Goal: Task Accomplishment & Management: Manage account settings

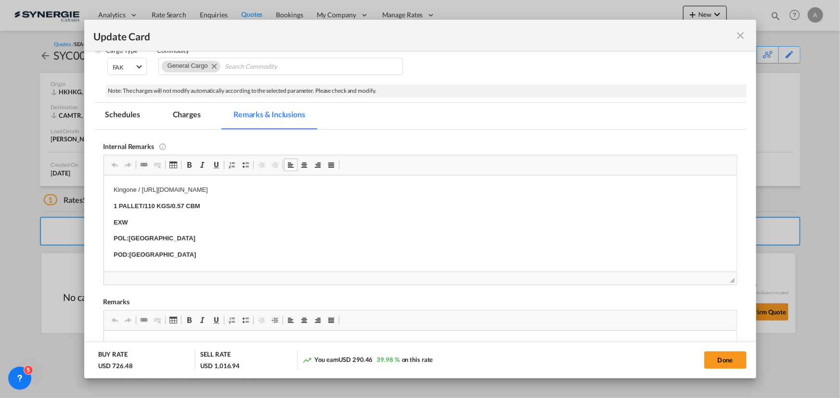
click at [740, 38] on md-icon "icon-close fg-AAA8AD m-0 pointer" at bounding box center [741, 36] width 12 height 12
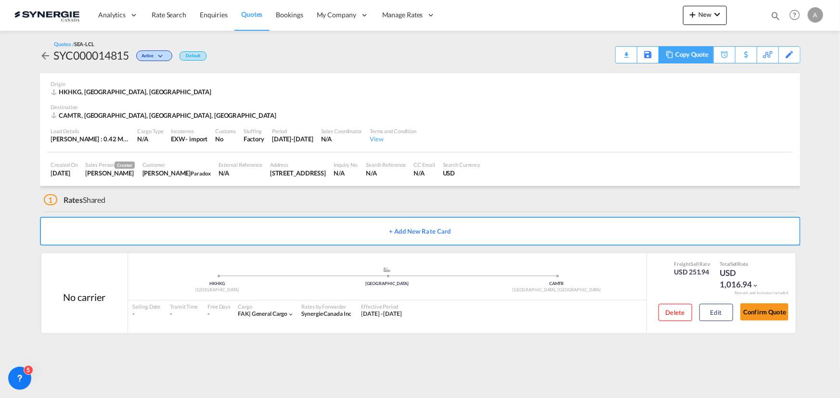
click at [670, 59] on div "Copy Quote" at bounding box center [685, 54] width 54 height 17
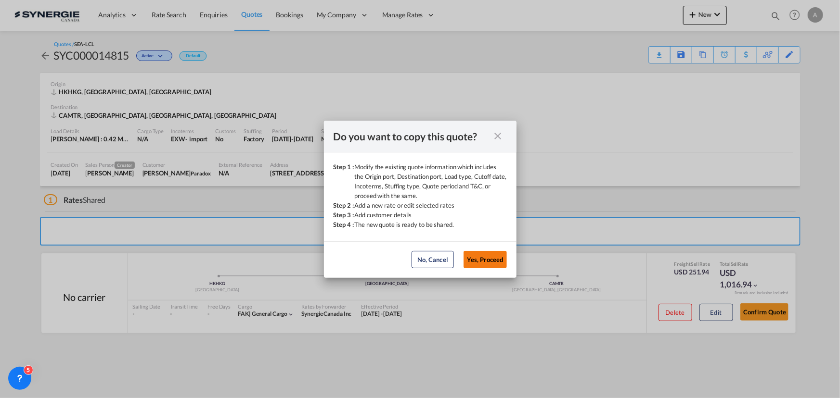
click at [486, 257] on button "Yes, Proceed" at bounding box center [484, 259] width 43 height 17
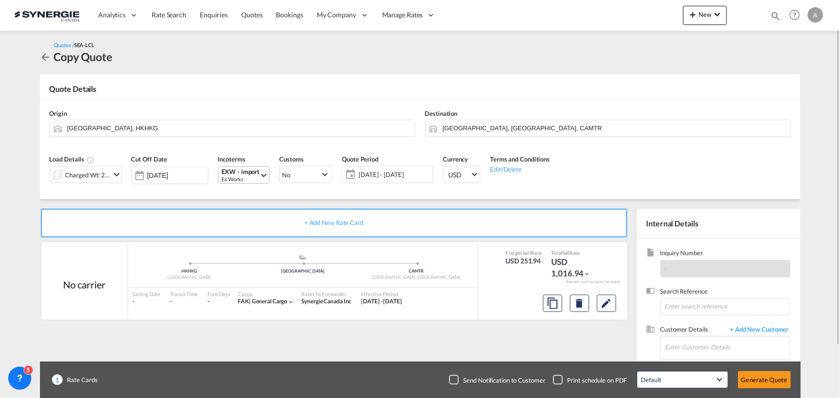
click at [242, 178] on div "Ex Works" at bounding box center [241, 179] width 38 height 7
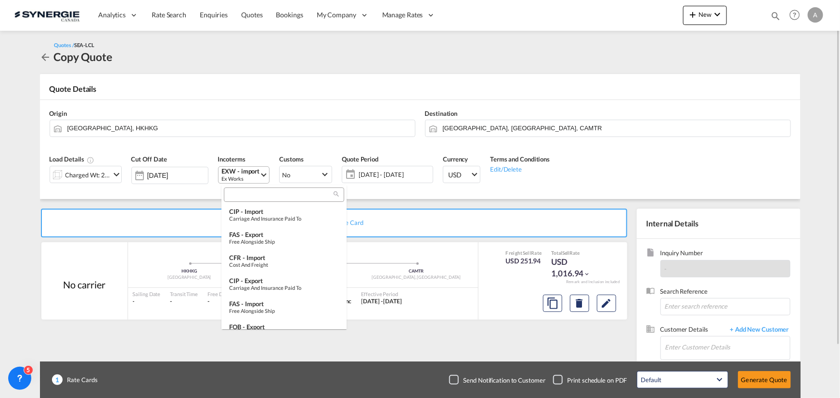
scroll to position [328, 0]
click at [252, 192] on input "search" at bounding box center [280, 195] width 107 height 9
click at [252, 211] on div "Free Carrier" at bounding box center [284, 214] width 110 height 6
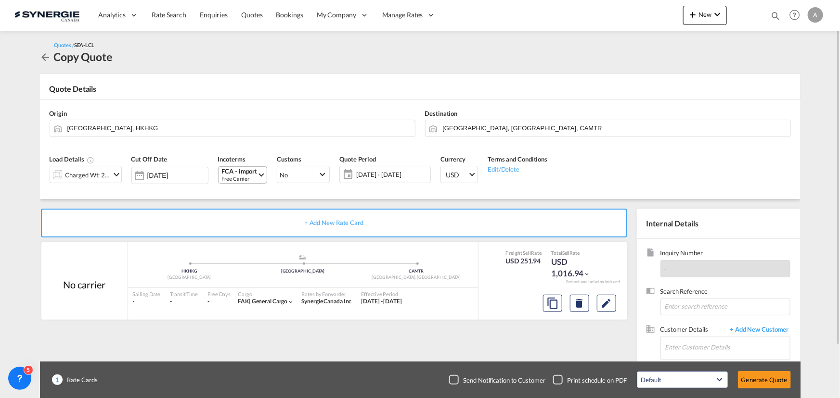
click at [105, 179] on div "Charged Wt: 2.96 W/M" at bounding box center [87, 174] width 45 height 13
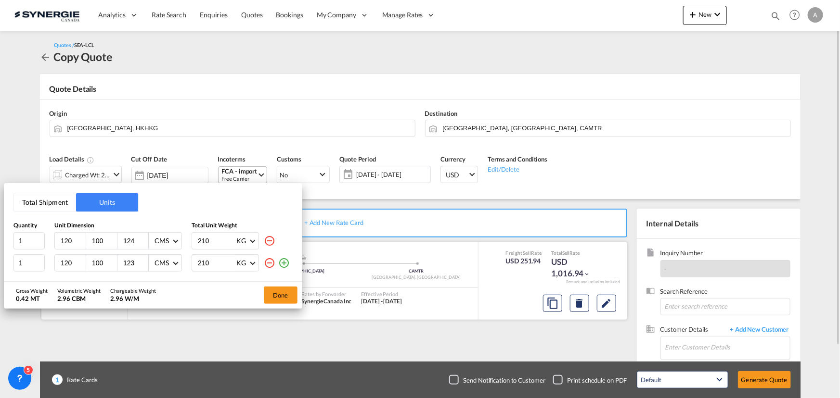
drag, startPoint x: 276, startPoint y: 298, endPoint x: 286, endPoint y: 289, distance: 14.0
click at [277, 298] on button "Done" at bounding box center [281, 295] width 34 height 17
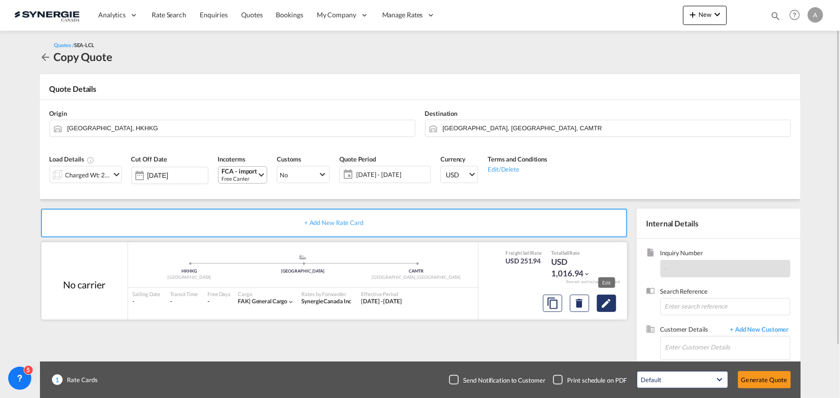
click at [604, 303] on md-icon "Edit" at bounding box center [607, 304] width 12 height 12
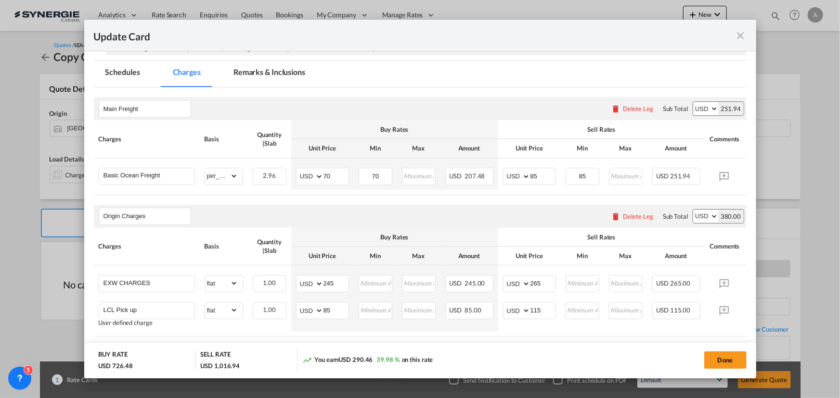
scroll to position [175, 0]
drag, startPoint x: 256, startPoint y: 73, endPoint x: 255, endPoint y: 85, distance: 12.5
click at [256, 73] on md-tab-item "Remarks & Inclusions" at bounding box center [269, 72] width 95 height 26
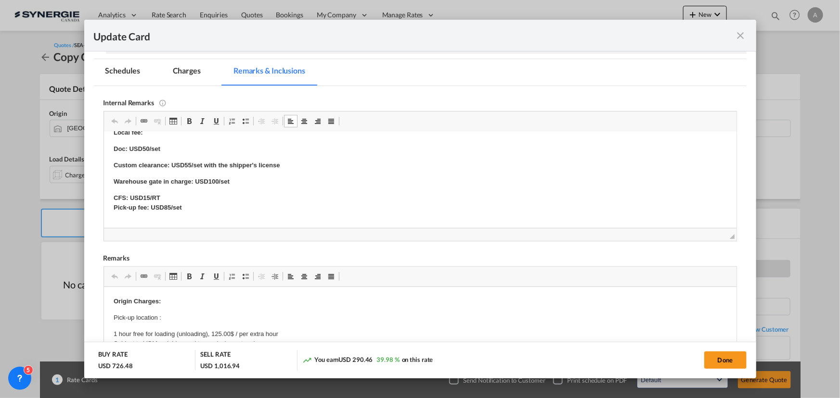
scroll to position [131, 0]
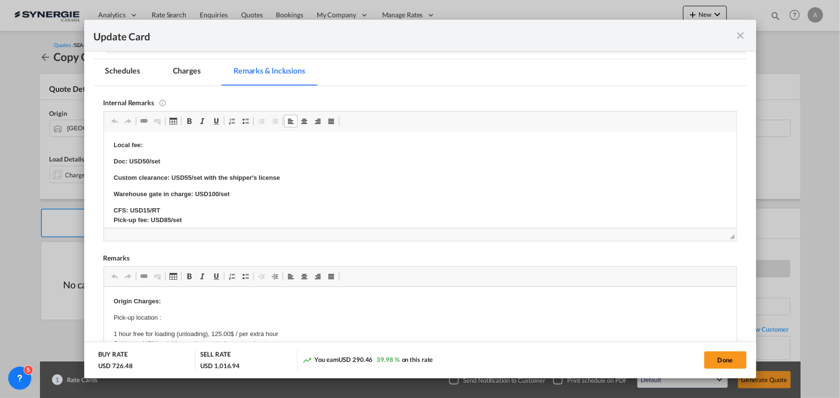
click at [197, 75] on md-tab-item "Charges" at bounding box center [186, 72] width 51 height 26
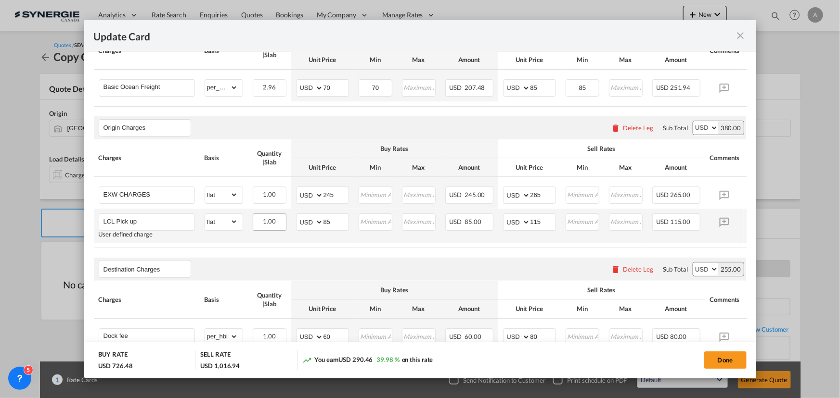
scroll to position [262, 0]
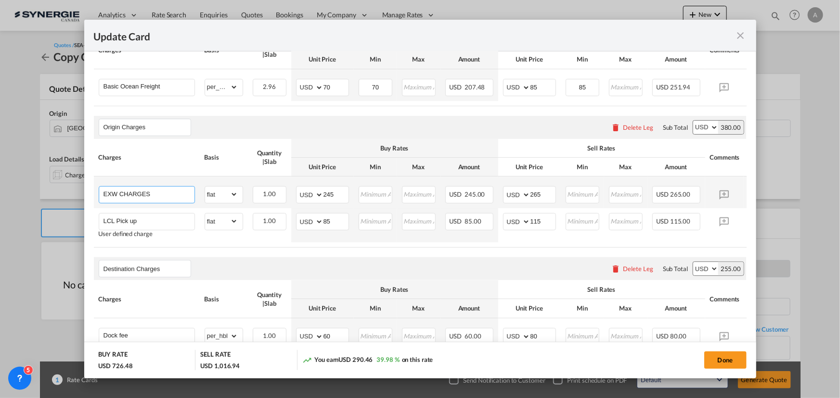
click at [108, 194] on input "EXW CHARGES" at bounding box center [148, 194] width 91 height 14
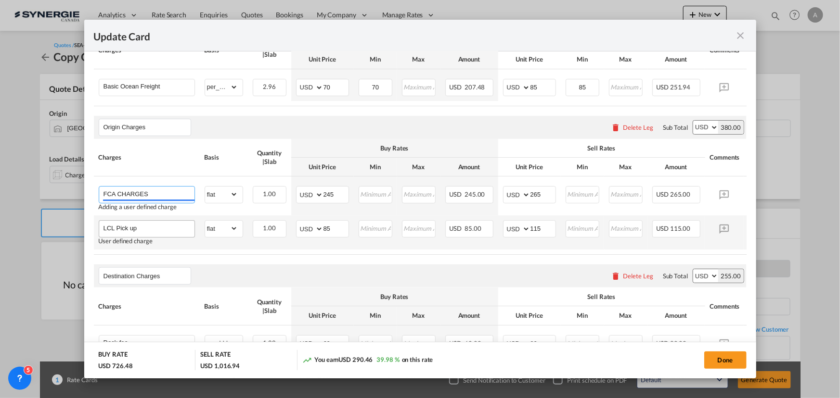
type input "FCA CHARGES"
drag, startPoint x: 150, startPoint y: 231, endPoint x: 101, endPoint y: 231, distance: 49.6
click at [101, 231] on md-autocomplete "LCL Pick up" at bounding box center [146, 228] width 95 height 14
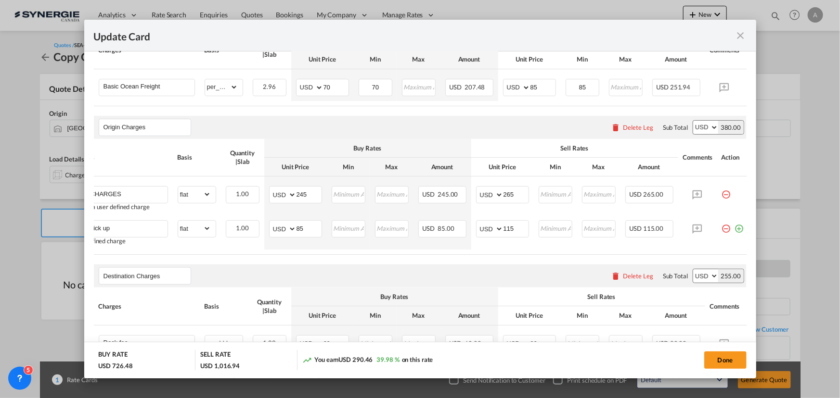
scroll to position [0, 27]
click at [725, 230] on md-icon "icon-minus-circle-outline red-400-fg pt-7" at bounding box center [726, 225] width 10 height 10
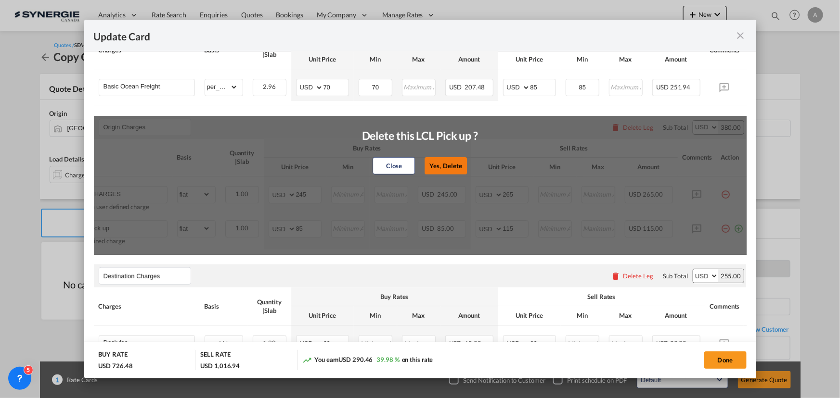
click at [446, 169] on button "Yes, Delete" at bounding box center [445, 165] width 42 height 17
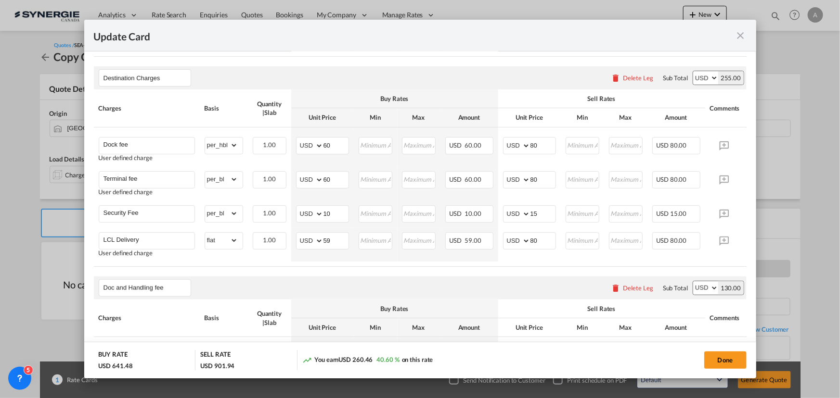
scroll to position [437, 0]
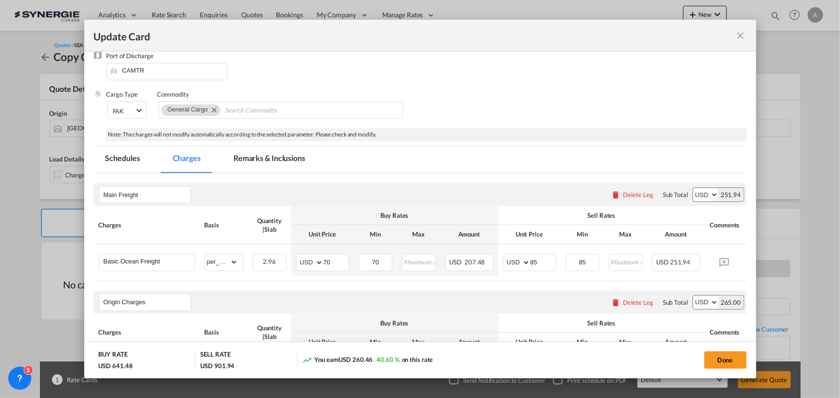
click at [252, 164] on md-tab-item "Remarks & Inclusions" at bounding box center [269, 160] width 95 height 26
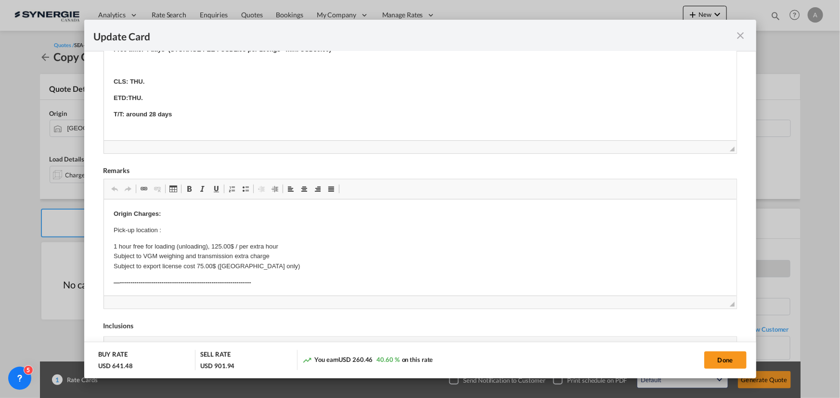
scroll to position [343, 0]
click at [141, 123] on p "Delivery:" at bounding box center [419, 126] width 613 height 10
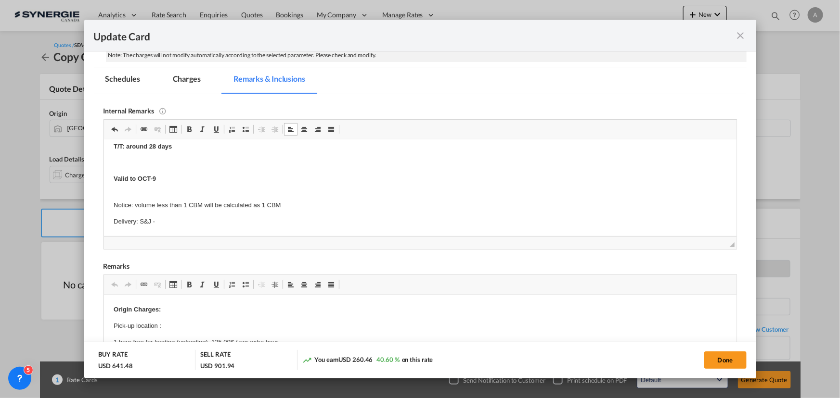
scroll to position [175, 0]
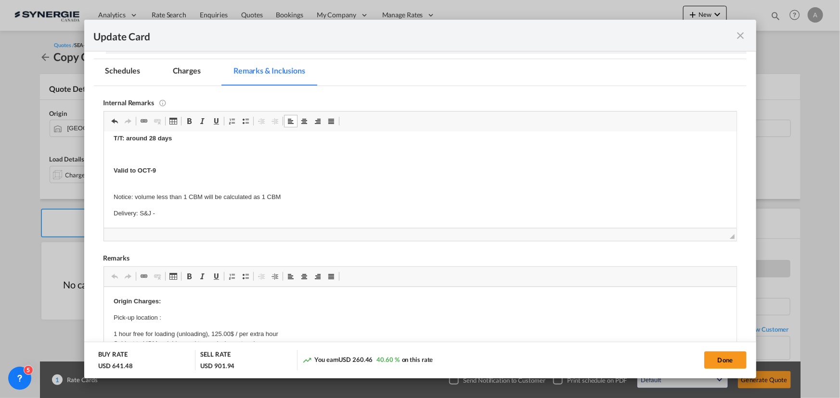
click at [166, 211] on p "Delivery: S&J -" at bounding box center [419, 213] width 613 height 10
click at [242, 178] on p "Editor, editor10" at bounding box center [419, 182] width 613 height 10
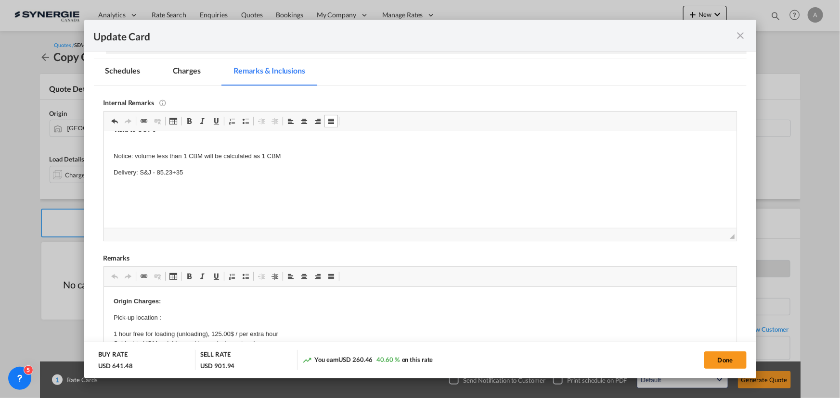
click at [173, 176] on p "Delivery: S&J - 85.23+35" at bounding box center [419, 172] width 613 height 10
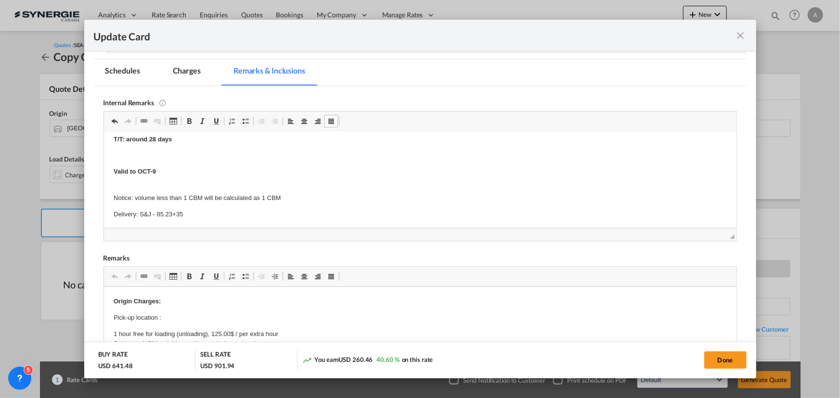
scroll to position [340, 0]
click at [189, 211] on p "Delivery: S&J - 85.23+35" at bounding box center [419, 216] width 613 height 10
click at [189, 75] on md-tab-item "Charges" at bounding box center [186, 72] width 51 height 26
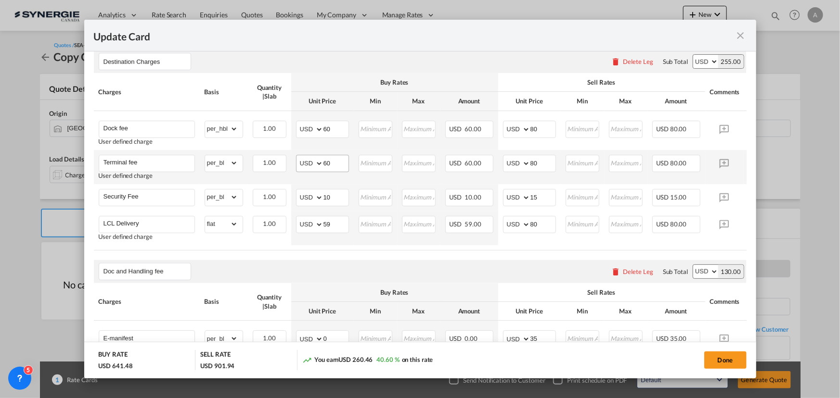
scroll to position [481, 0]
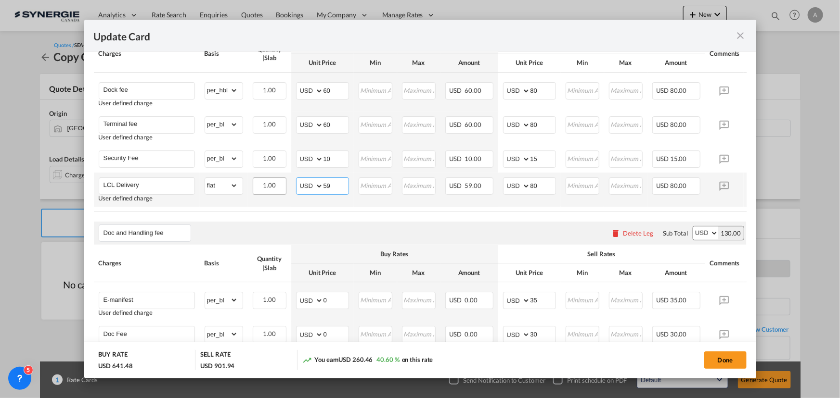
drag, startPoint x: 305, startPoint y: 190, endPoint x: 272, endPoint y: 186, distance: 32.9
click at [278, 187] on tr "LCL Delivery User defined charge Please Enter Already Exists gross_weight volum…" at bounding box center [435, 190] width 682 height 34
type input "88"
type input "120"
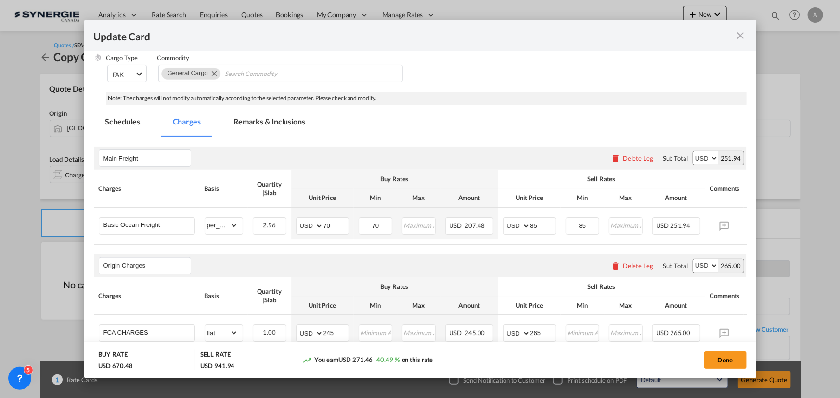
scroll to position [131, 0]
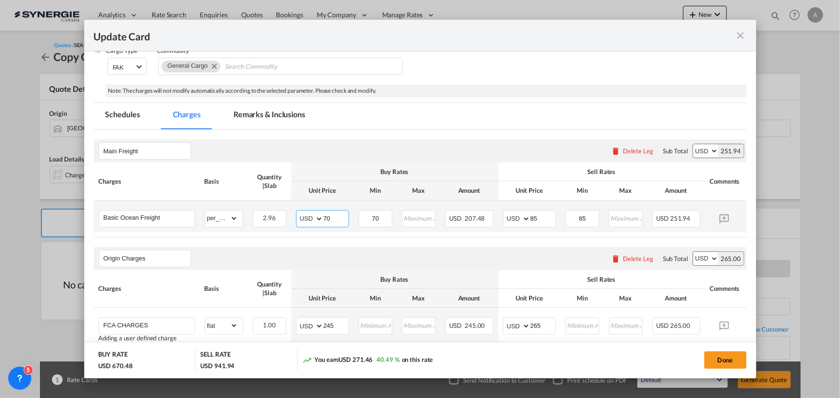
drag, startPoint x: 333, startPoint y: 220, endPoint x: 192, endPoint y: 207, distance: 142.5
click at [218, 215] on tr "Basic Ocean Freight Please Enter Already Exists gross_weight volumetric_weight …" at bounding box center [435, 217] width 682 height 32
type input "87"
type input "102"
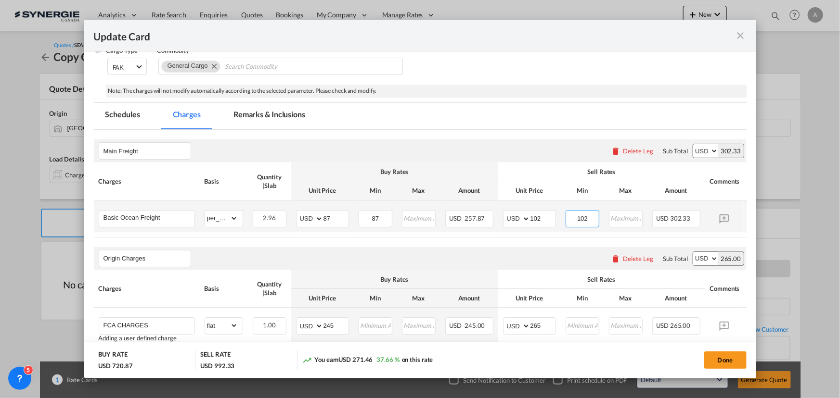
type input "102"
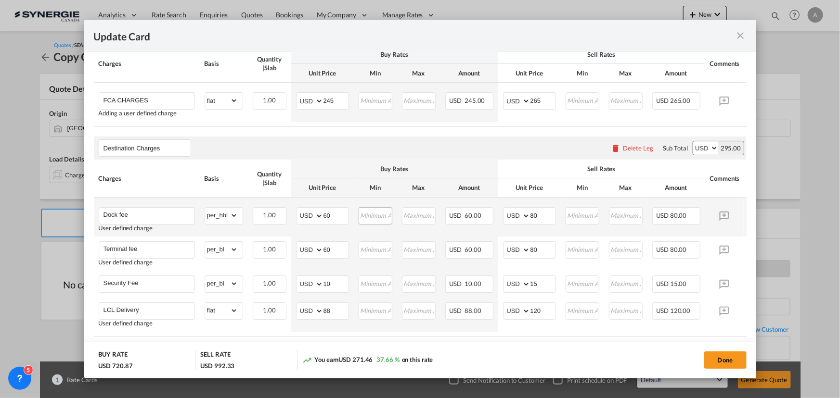
scroll to position [350, 0]
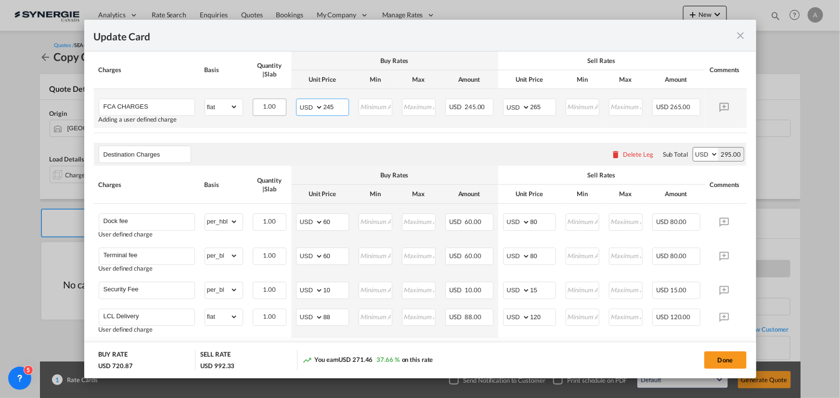
drag, startPoint x: 332, startPoint y: 109, endPoint x: 273, endPoint y: 107, distance: 58.8
click at [276, 107] on tr "FCA CHARGES Adding a user defined charge Please Enter Already Exists gross_weig…" at bounding box center [435, 108] width 682 height 39
type input "250"
type input "280"
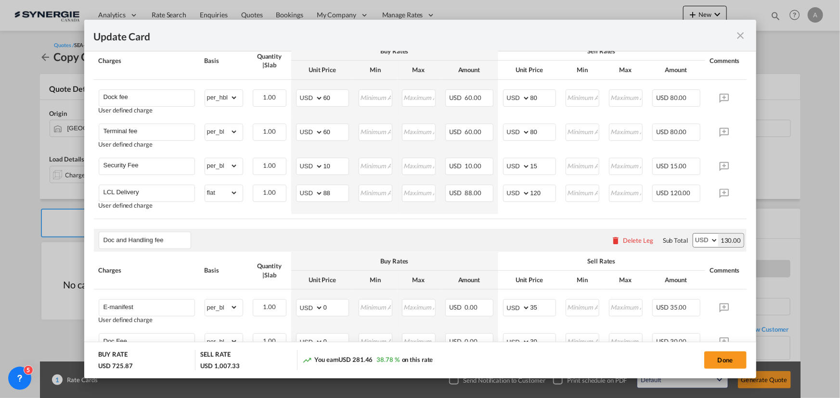
scroll to position [481, 0]
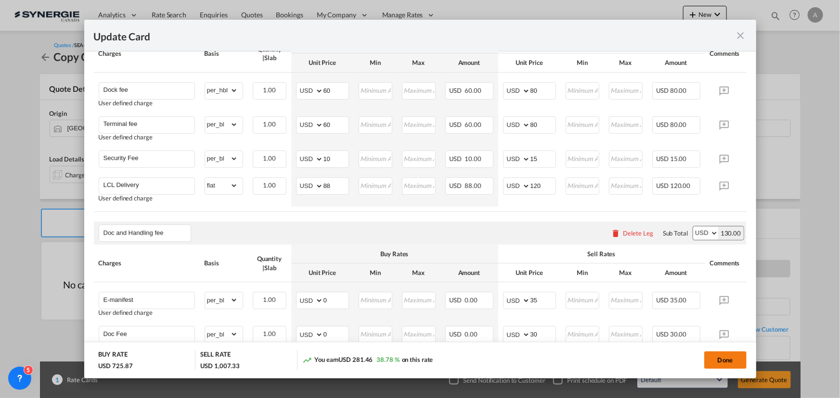
click at [714, 352] on button "Done" at bounding box center [725, 360] width 42 height 17
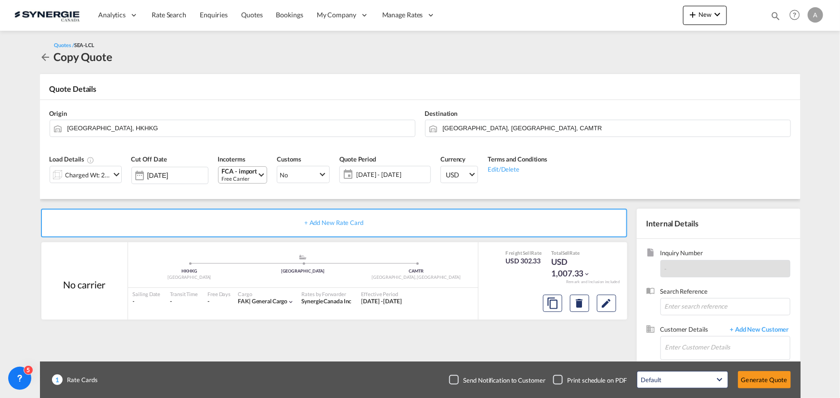
type input "[DATE]"
click at [611, 306] on md-icon "Edit" at bounding box center [607, 304] width 12 height 12
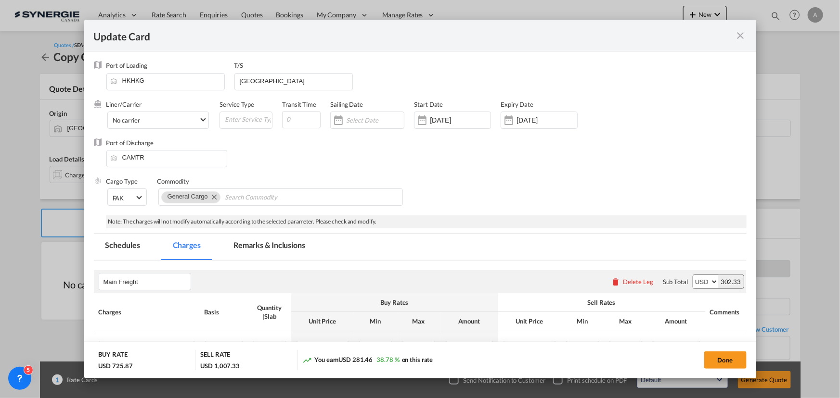
click at [268, 248] on md-tab-item "Remarks & Inclusions" at bounding box center [269, 247] width 95 height 26
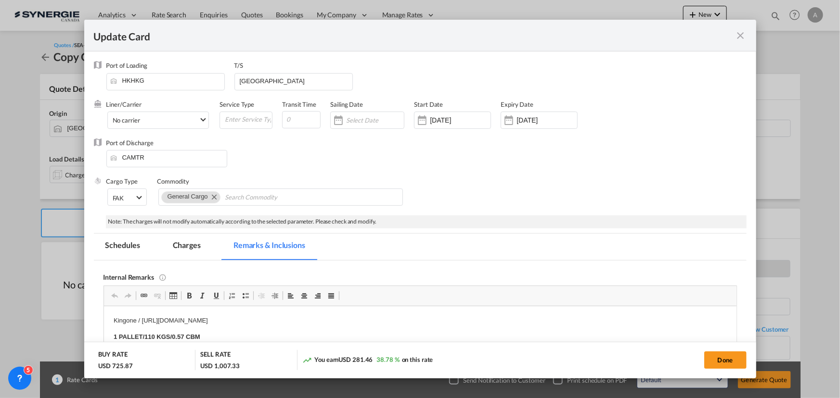
scroll to position [0, 0]
click at [283, 284] on div "Internal Remarks Rich Text Editor, editor16 Editor toolbars Clipboard/Undo Undo…" at bounding box center [419, 338] width 633 height 155
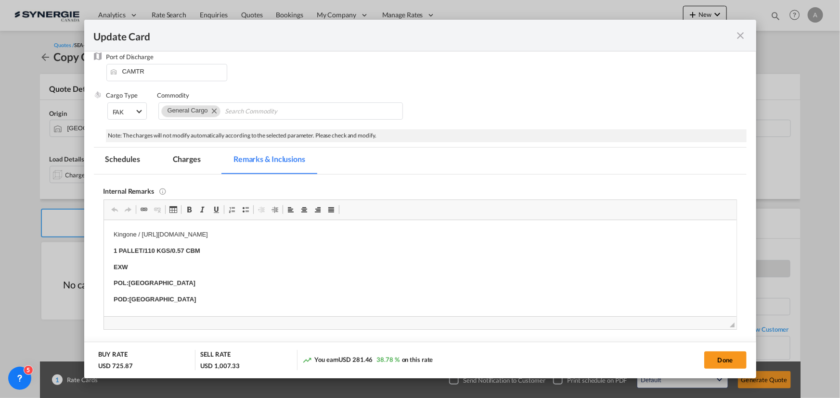
scroll to position [87, 0]
drag, startPoint x: 327, startPoint y: 235, endPoint x: 368, endPoint y: 231, distance: 40.6
click at [329, 235] on p "Kingone / [URL][DOMAIN_NAME]" at bounding box center [419, 234] width 613 height 10
drag, startPoint x: 409, startPoint y: 236, endPoint x: 141, endPoint y: 236, distance: 268.5
click at [141, 236] on p "Kingone / [URL][DOMAIN_NAME]" at bounding box center [419, 234] width 613 height 10
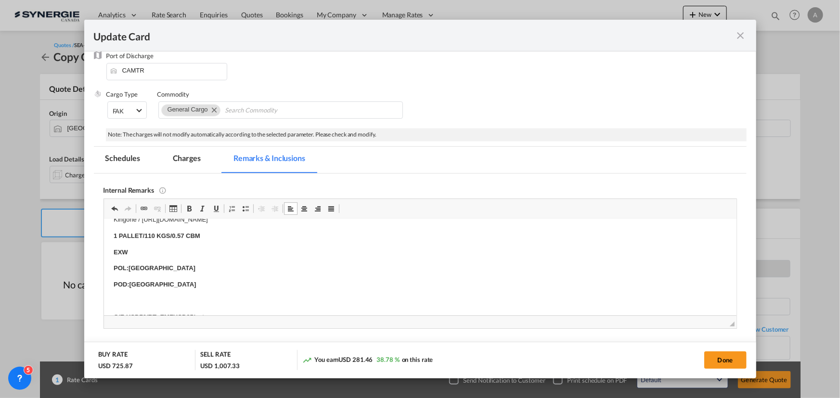
scroll to position [0, 0]
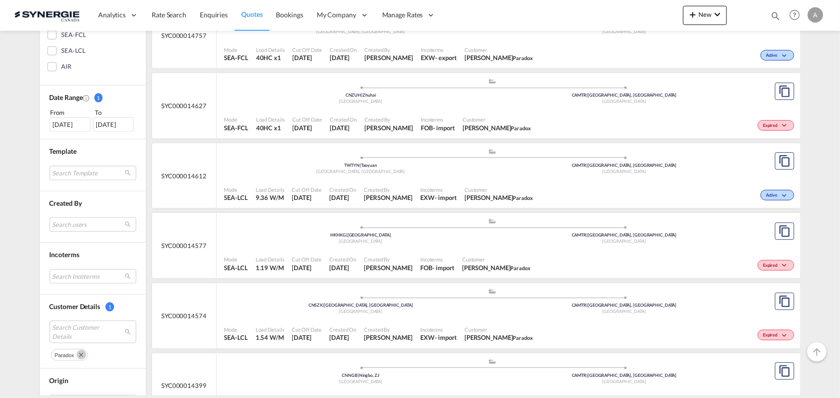
scroll to position [350, 0]
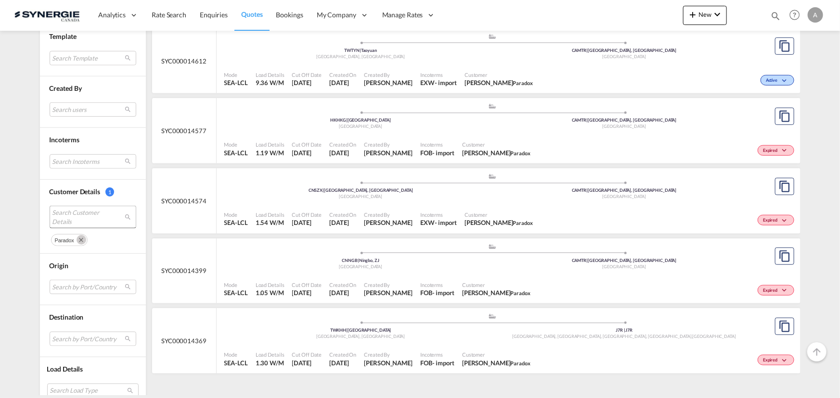
click at [88, 220] on span "Search Customer Details" at bounding box center [85, 216] width 66 height 17
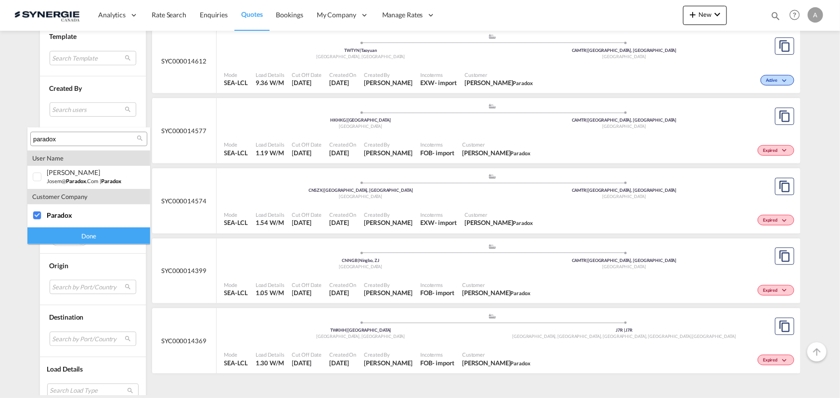
click at [89, 234] on div "Done" at bounding box center [88, 236] width 123 height 17
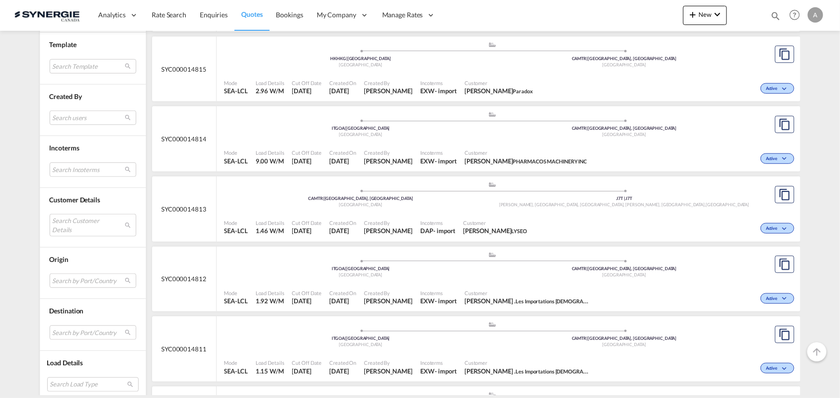
scroll to position [350, 0]
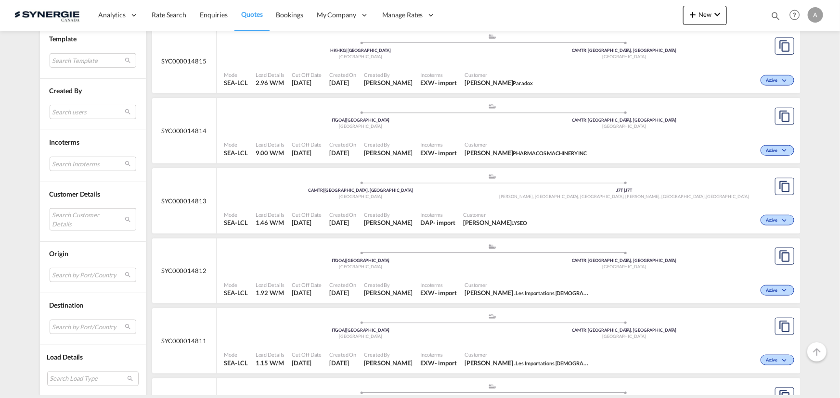
click at [67, 226] on md-select "Search Customer Details user name user tajinder Sharma t.sharma@moversintl.com …" at bounding box center [93, 219] width 87 height 22
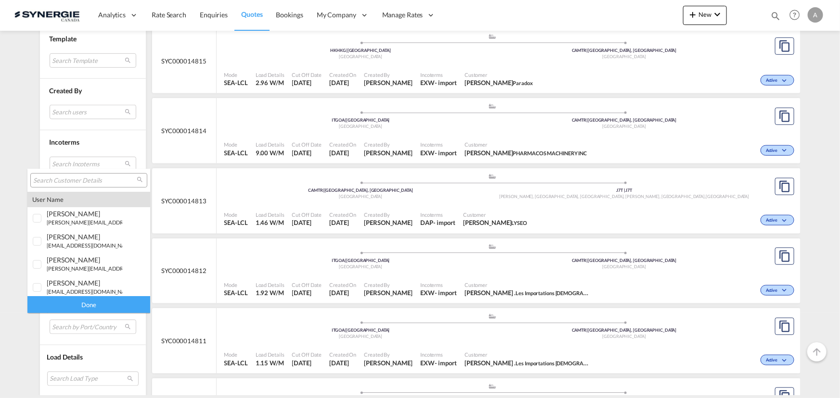
click at [98, 183] on input "search" at bounding box center [84, 181] width 103 height 9
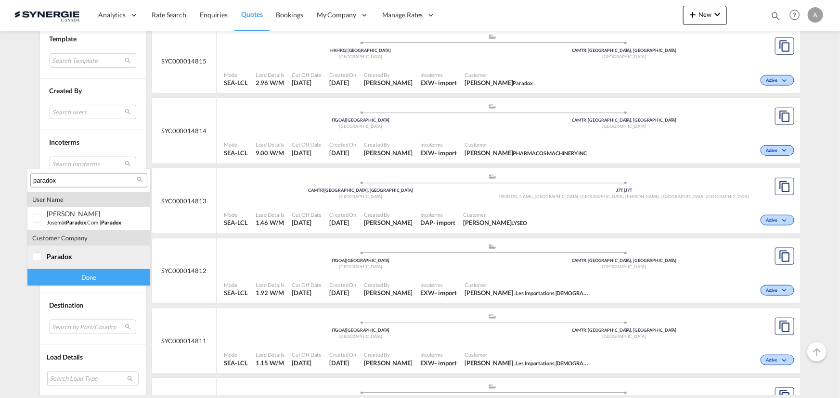
type input "paradox"
click at [51, 261] on md-option "company paradox" at bounding box center [88, 257] width 123 height 23
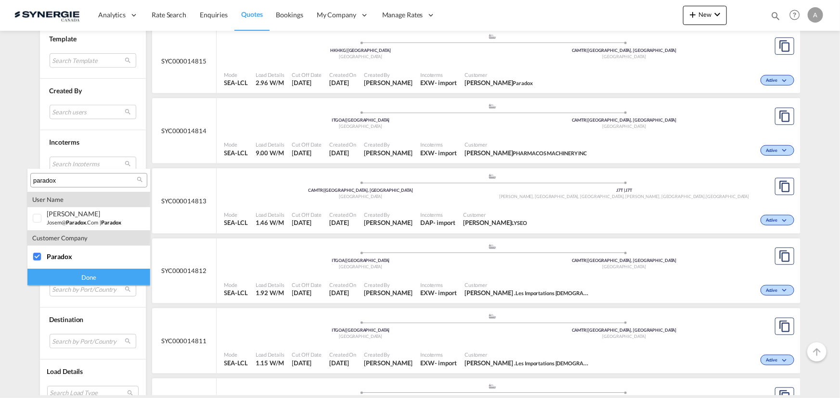
click at [59, 275] on div "Done" at bounding box center [88, 277] width 123 height 17
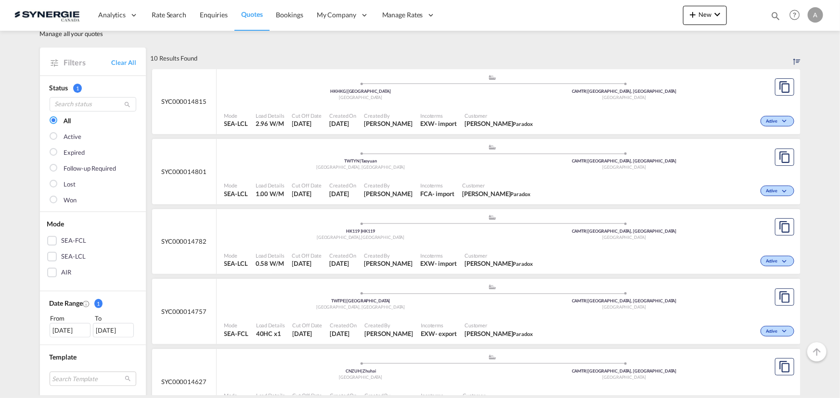
scroll to position [43, 0]
